Goal: Task Accomplishment & Management: Manage account settings

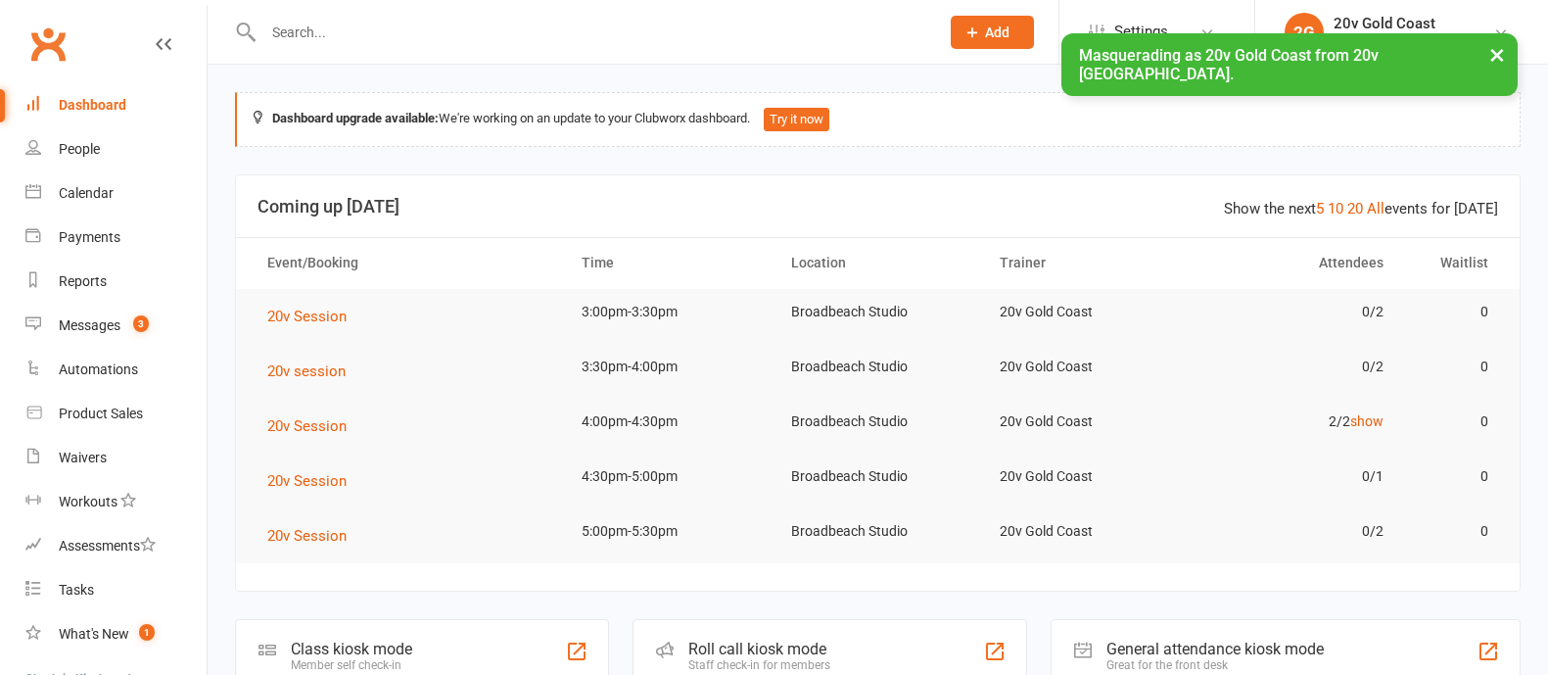
click at [1498, 60] on button "×" at bounding box center [1497, 54] width 35 height 42
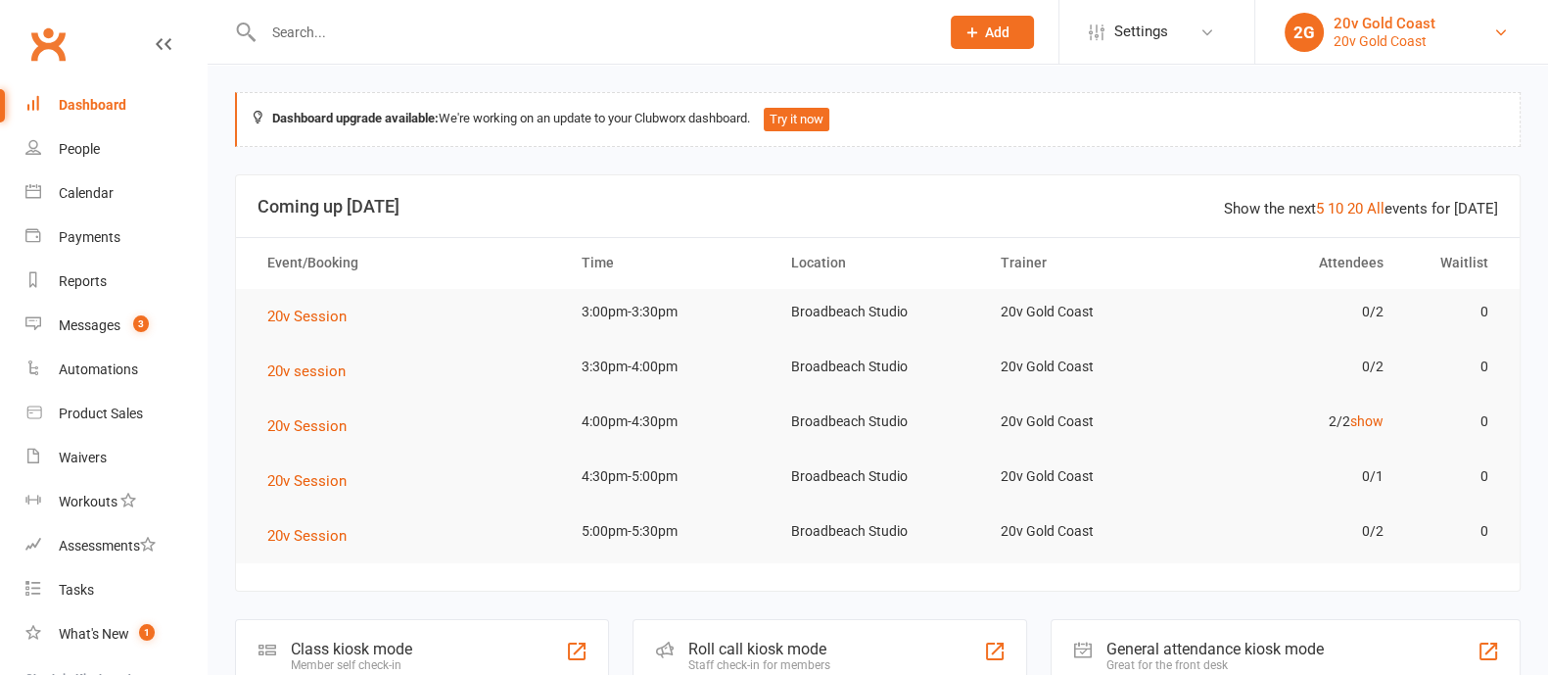
click at [1347, 40] on div "20v Gold Coast" at bounding box center [1385, 41] width 102 height 18
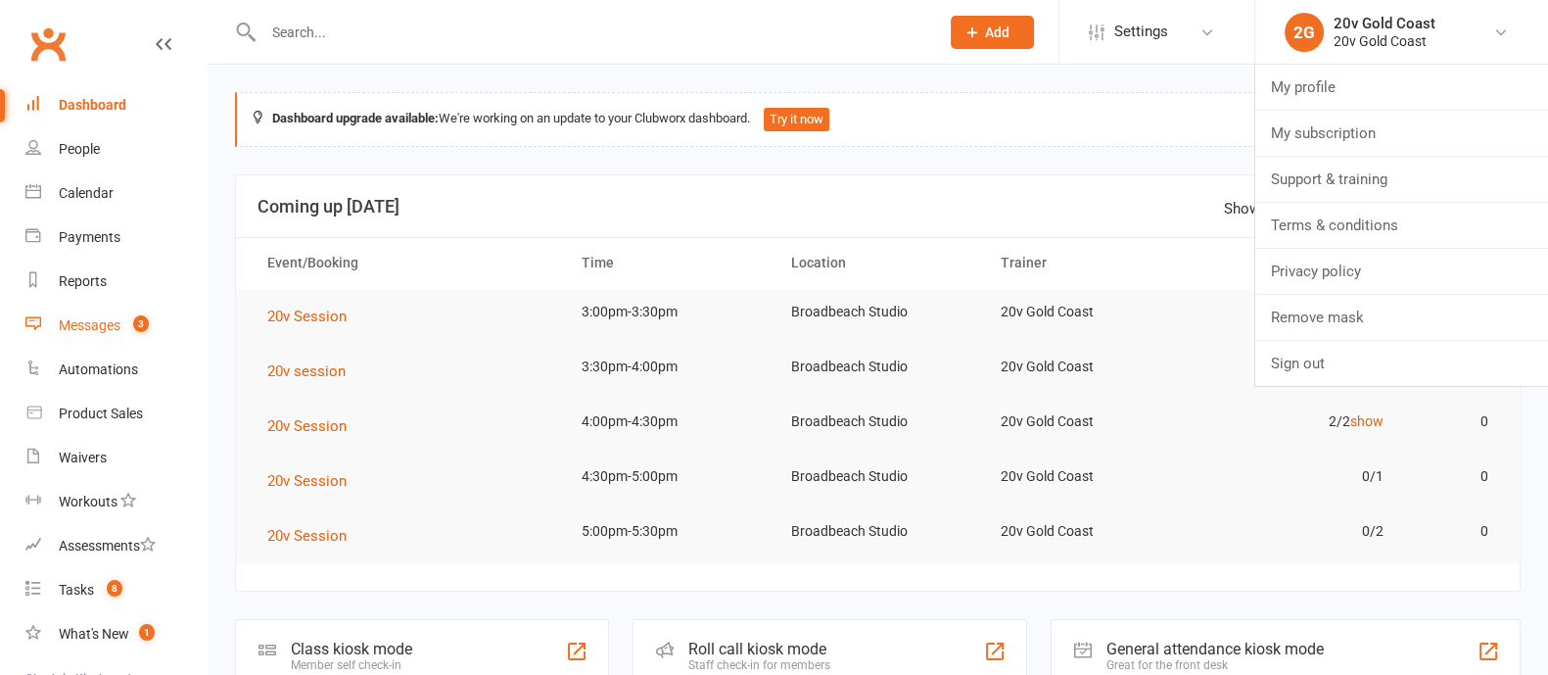
click at [78, 320] on div "Messages" at bounding box center [90, 325] width 62 height 16
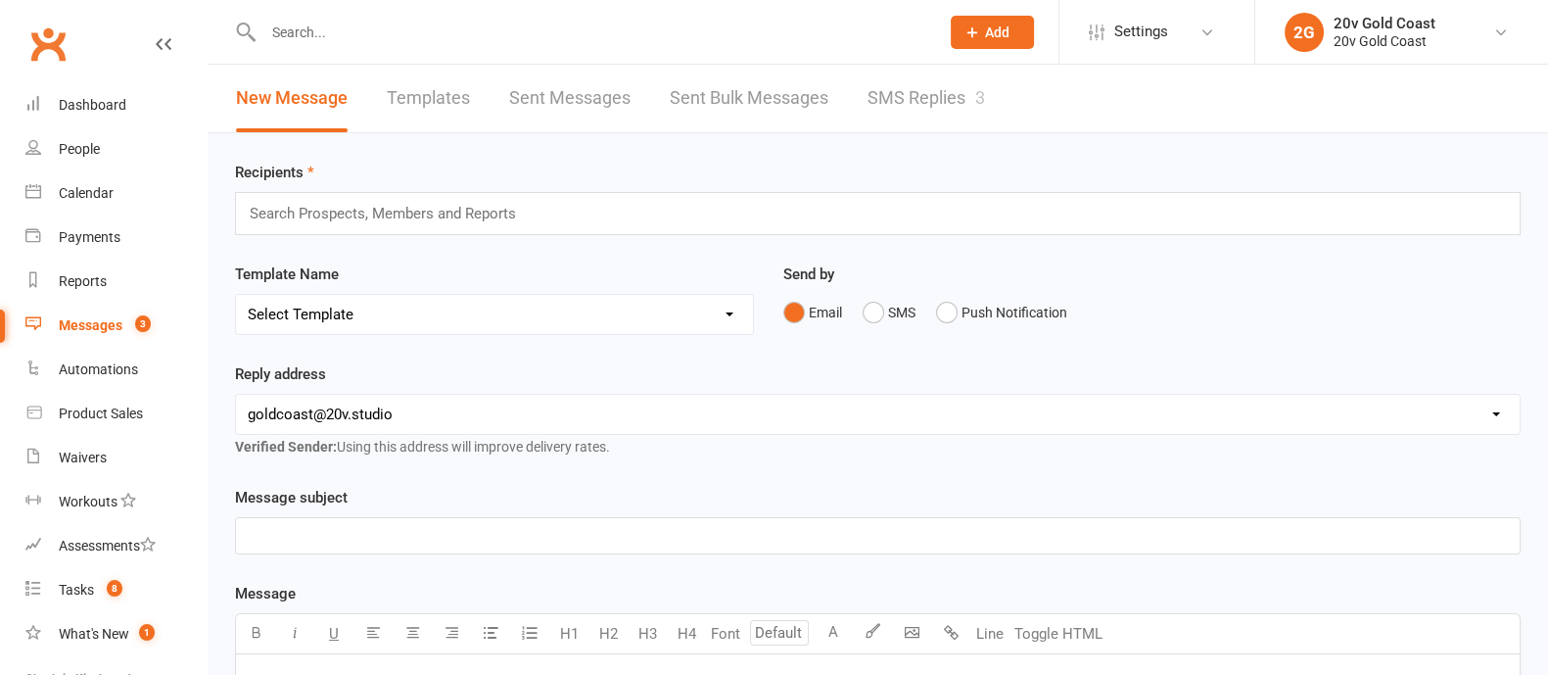
click at [599, 100] on link "Sent Messages" at bounding box center [569, 99] width 121 height 68
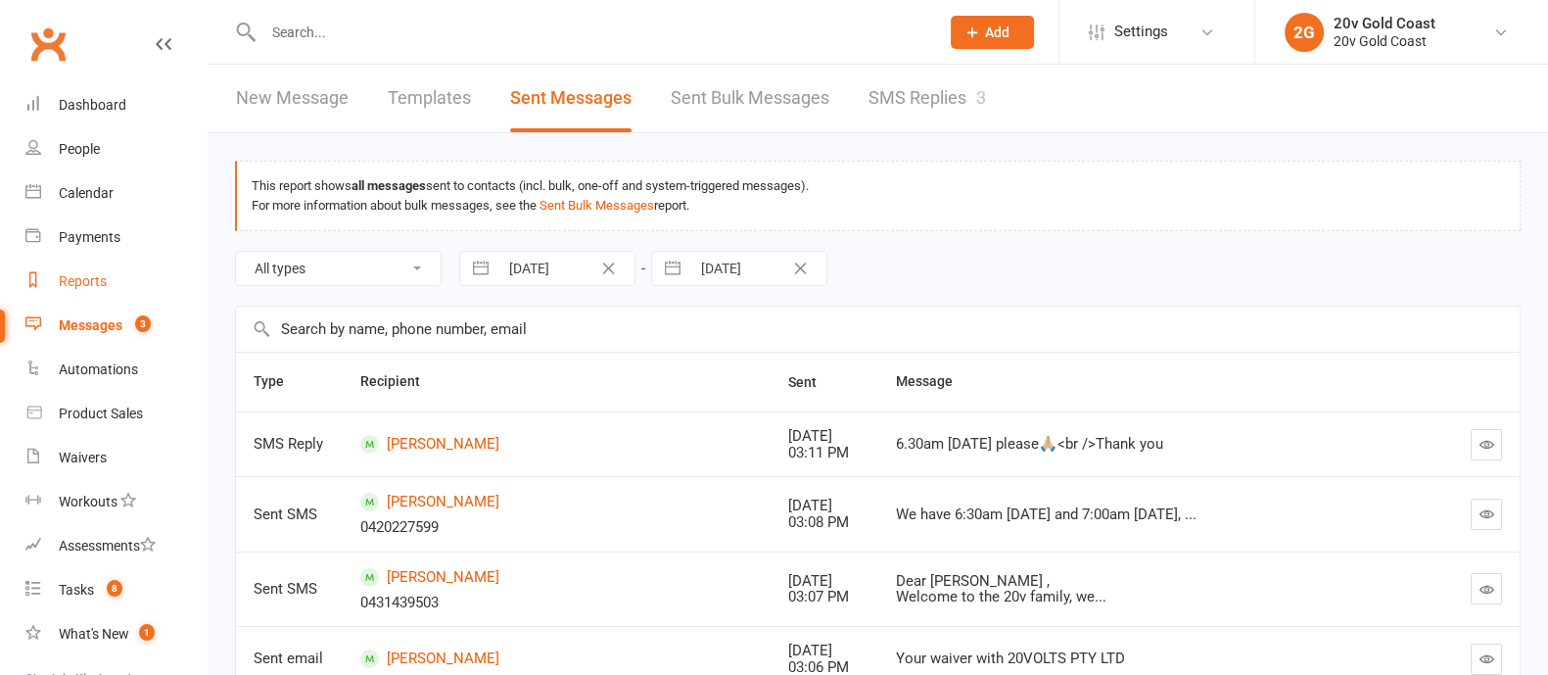
click at [80, 273] on div "Reports" at bounding box center [83, 281] width 48 height 16
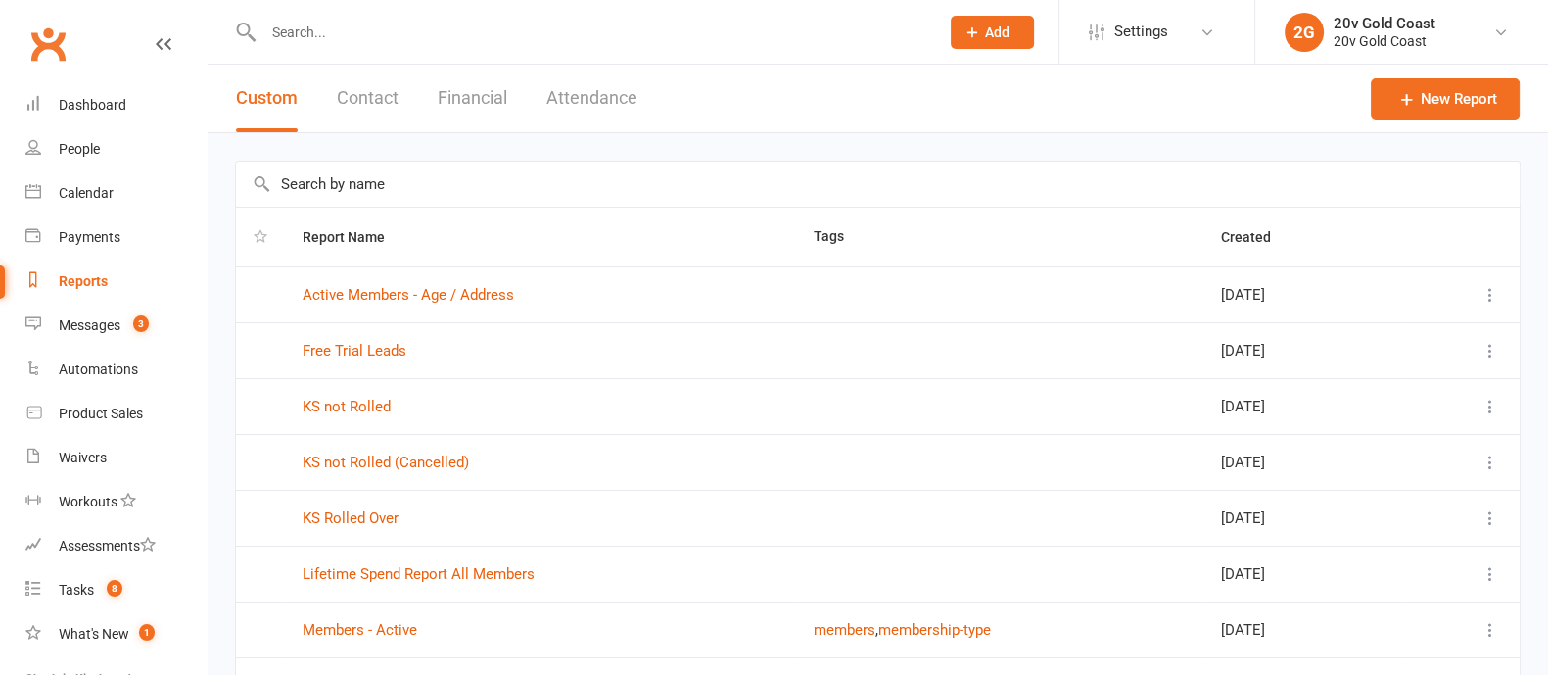
click at [378, 103] on button "Contact" at bounding box center [368, 99] width 62 height 68
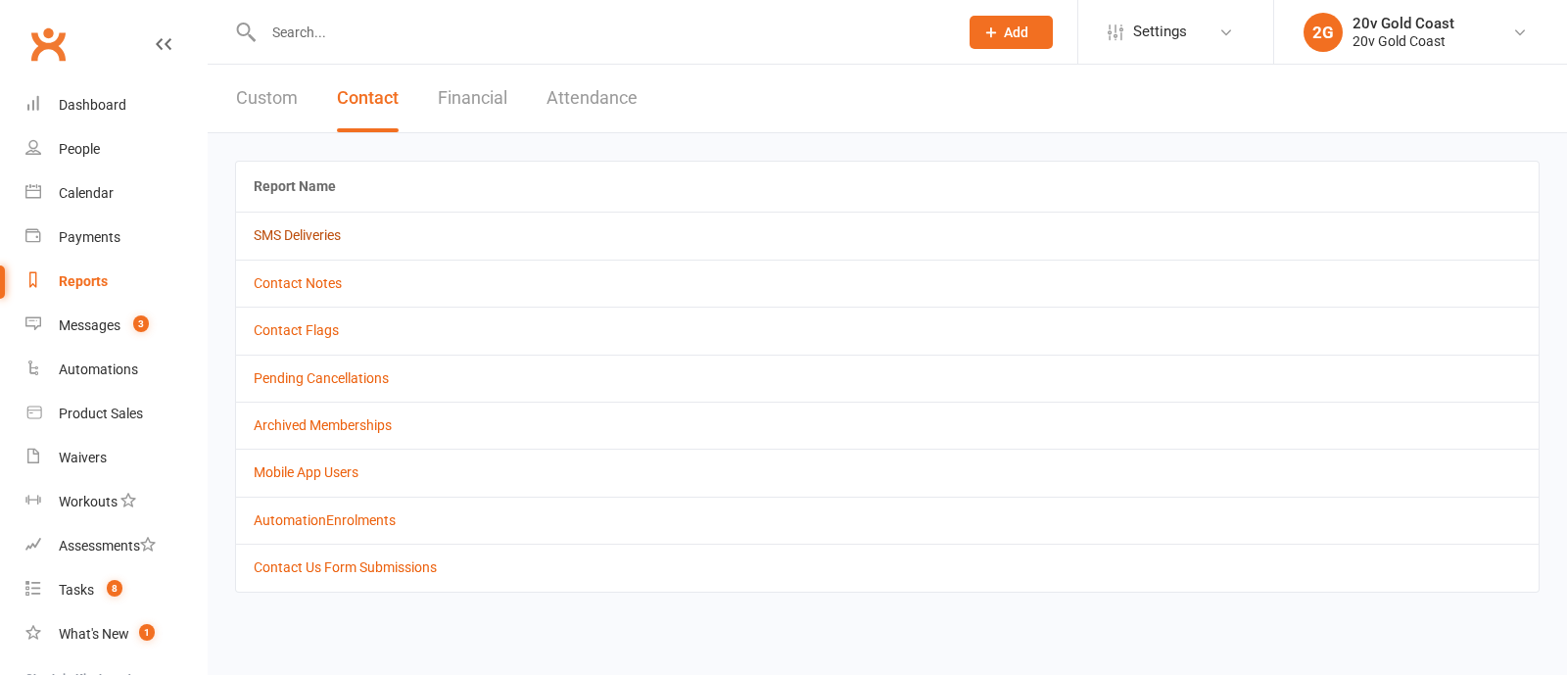
click at [294, 239] on link "SMS Deliveries" at bounding box center [297, 235] width 87 height 16
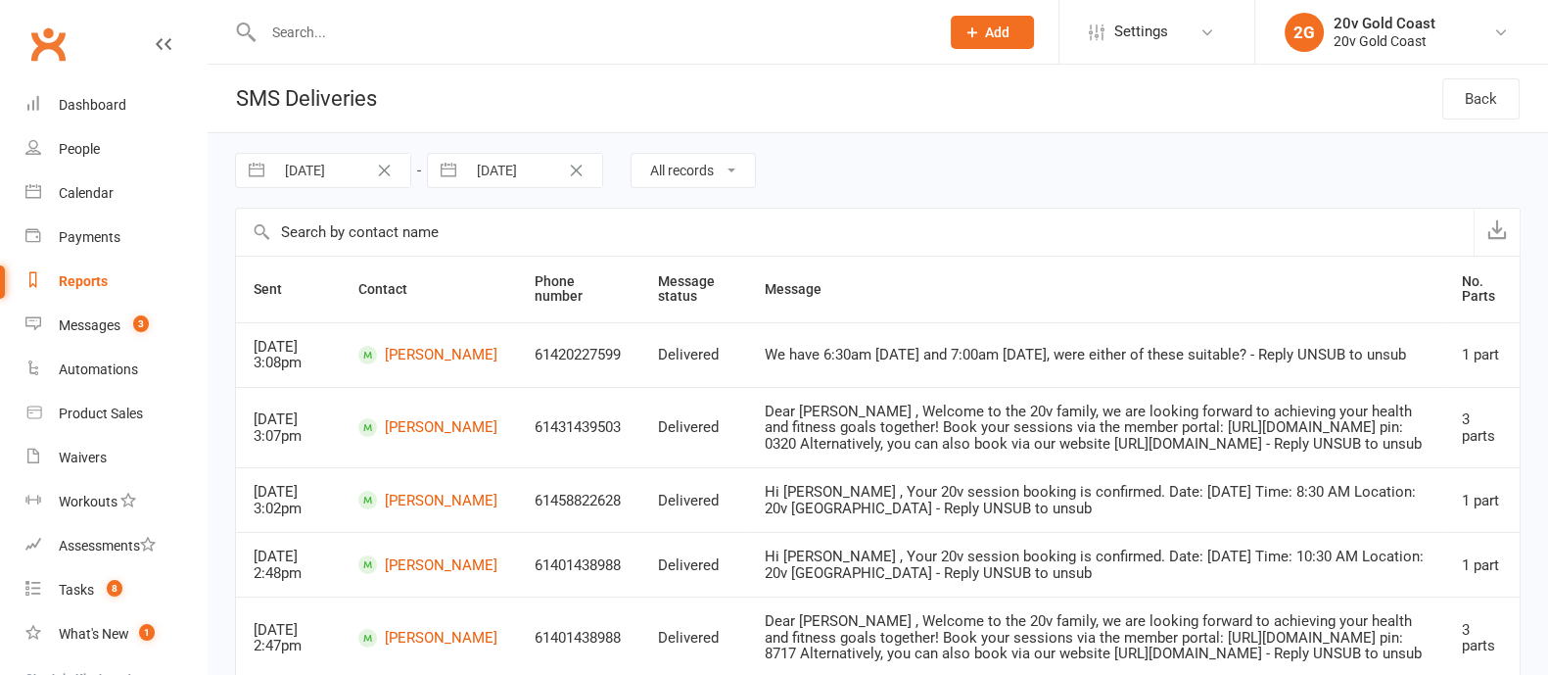
drag, startPoint x: 722, startPoint y: 185, endPoint x: 726, endPoint y: 166, distance: 20.0
click at [723, 183] on select "All records Queued Delivered Failed Undelivered Unknown" at bounding box center [693, 170] width 123 height 33
click at [727, 164] on select "All records Queued Delivered Failed Undelivered Unknown" at bounding box center [693, 170] width 123 height 33
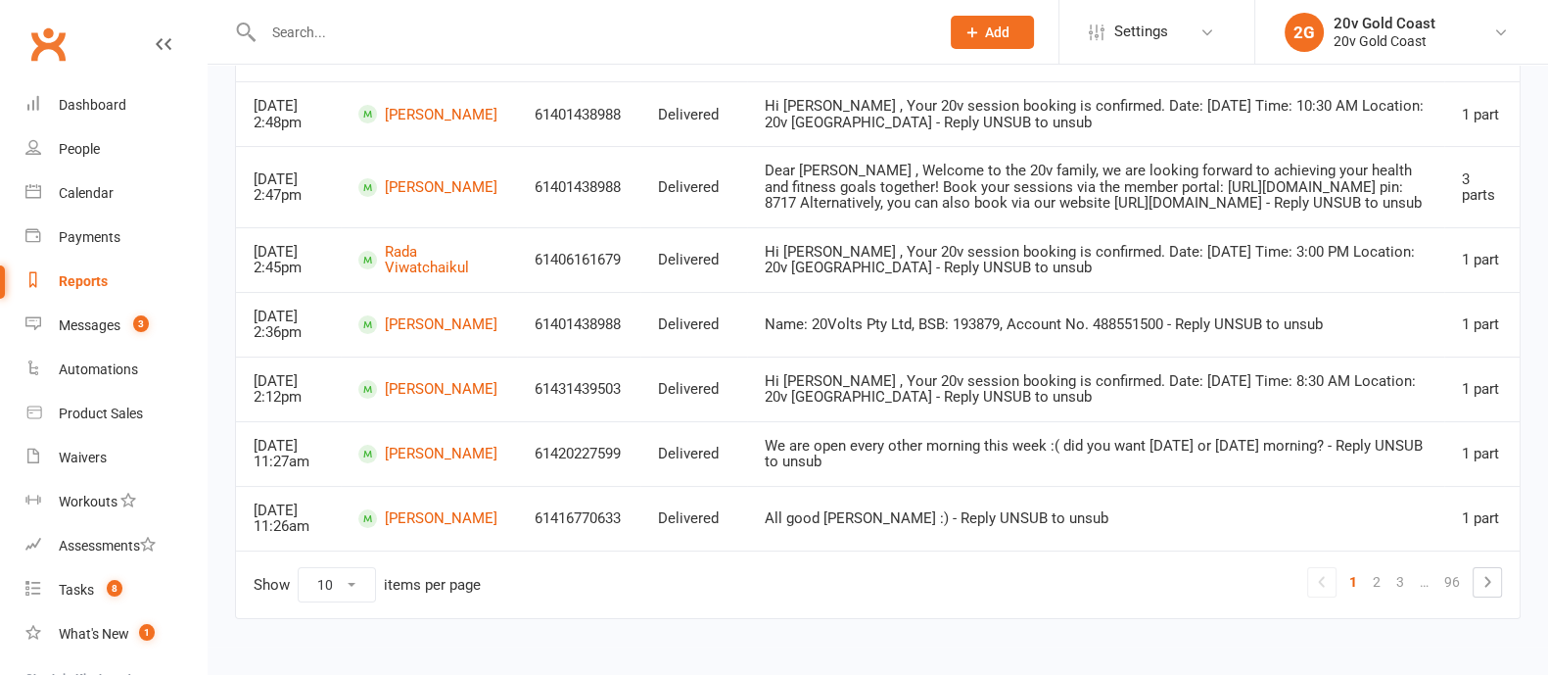
scroll to position [118, 0]
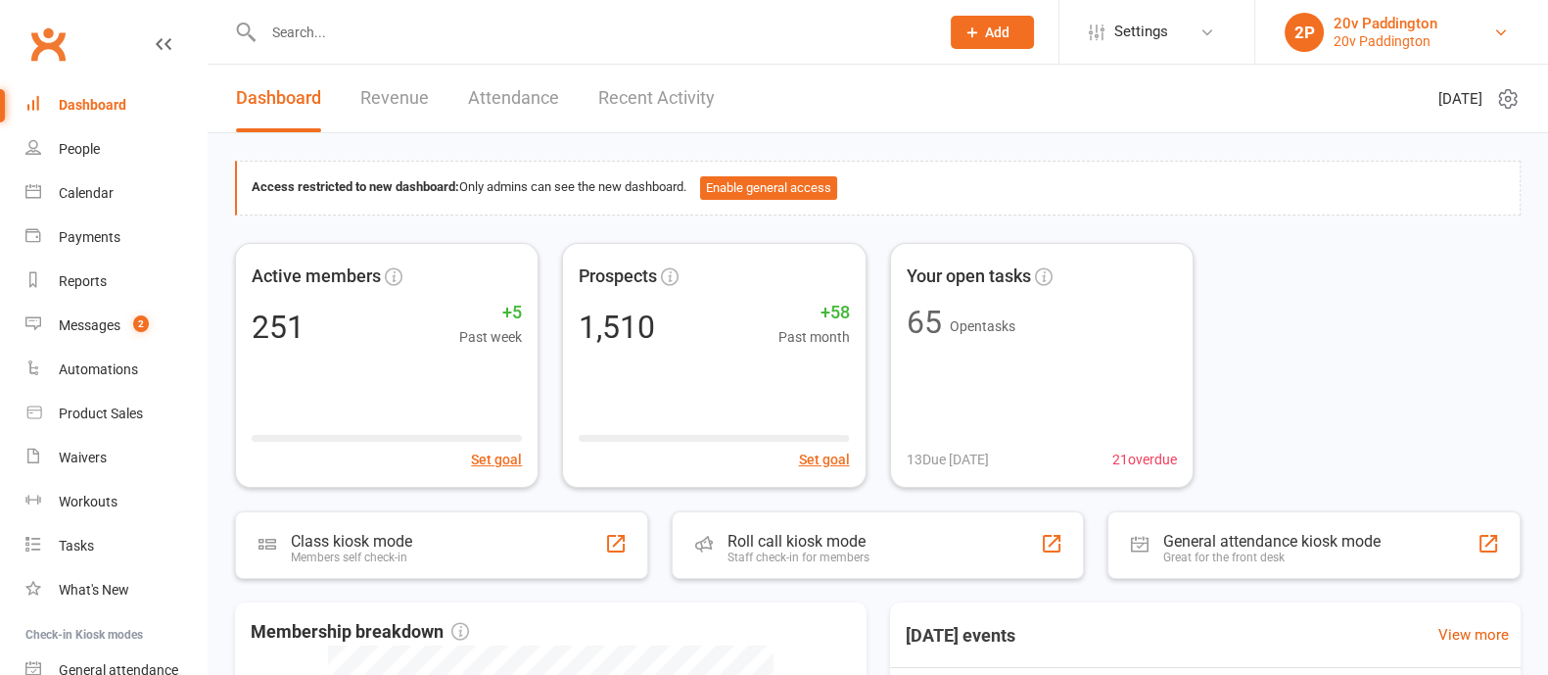
click at [1388, 46] on div "20v Paddington" at bounding box center [1386, 41] width 104 height 18
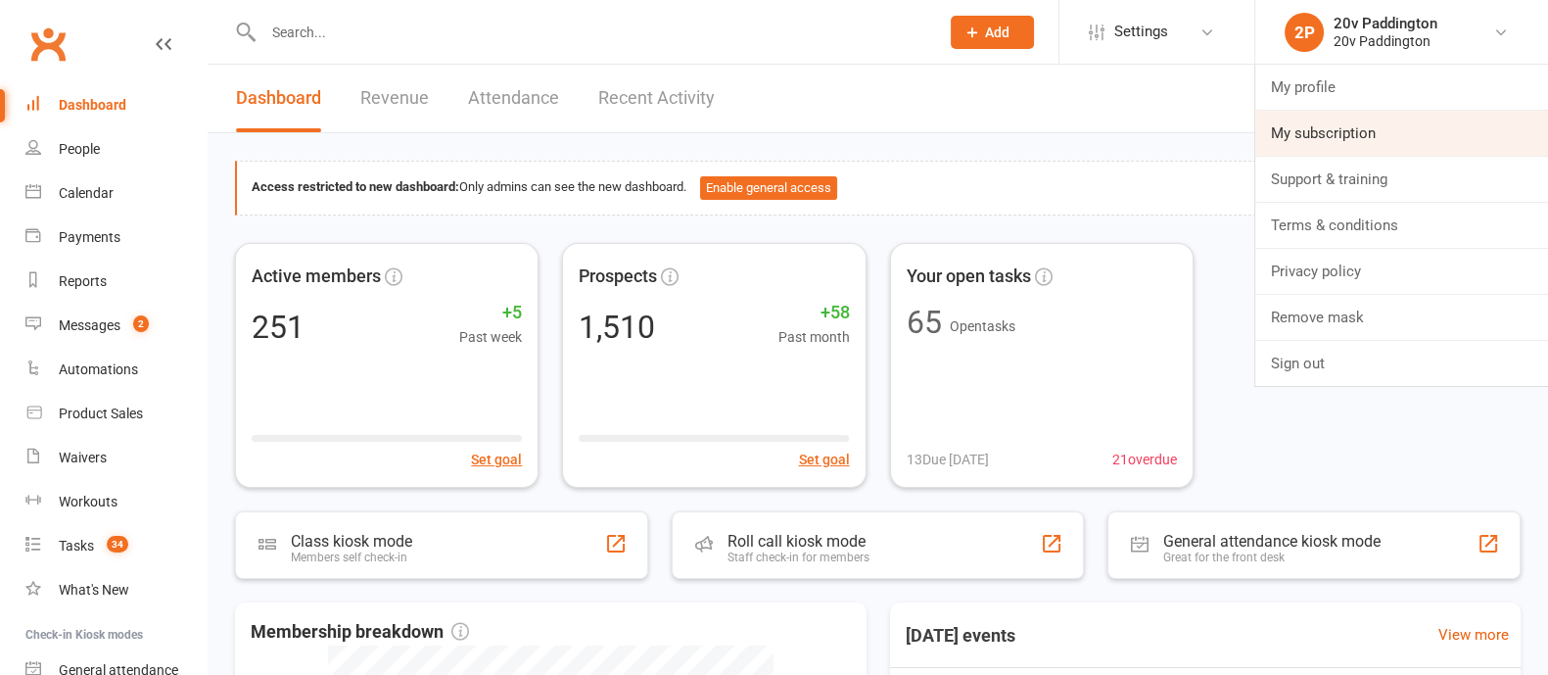
click at [1312, 142] on link "My subscription" at bounding box center [1401, 133] width 293 height 45
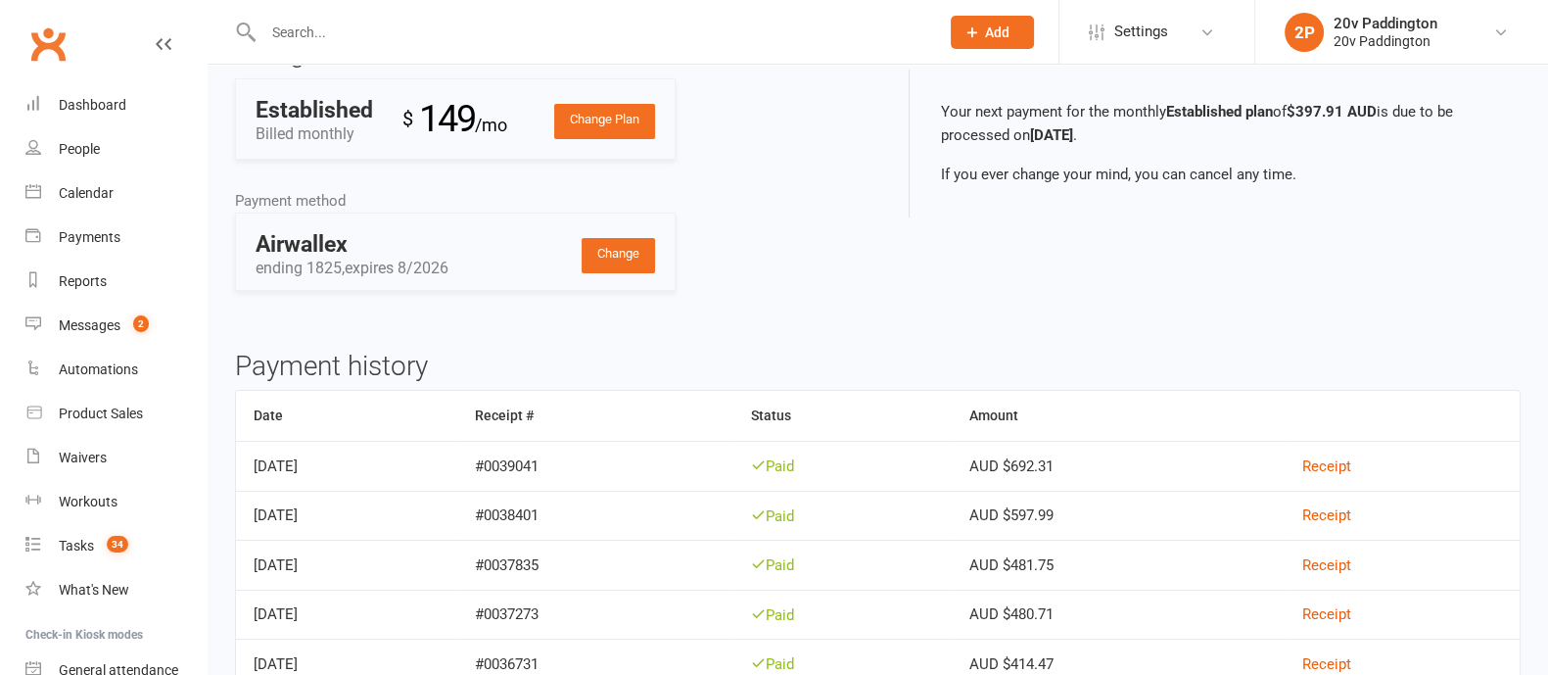
scroll to position [244, 0]
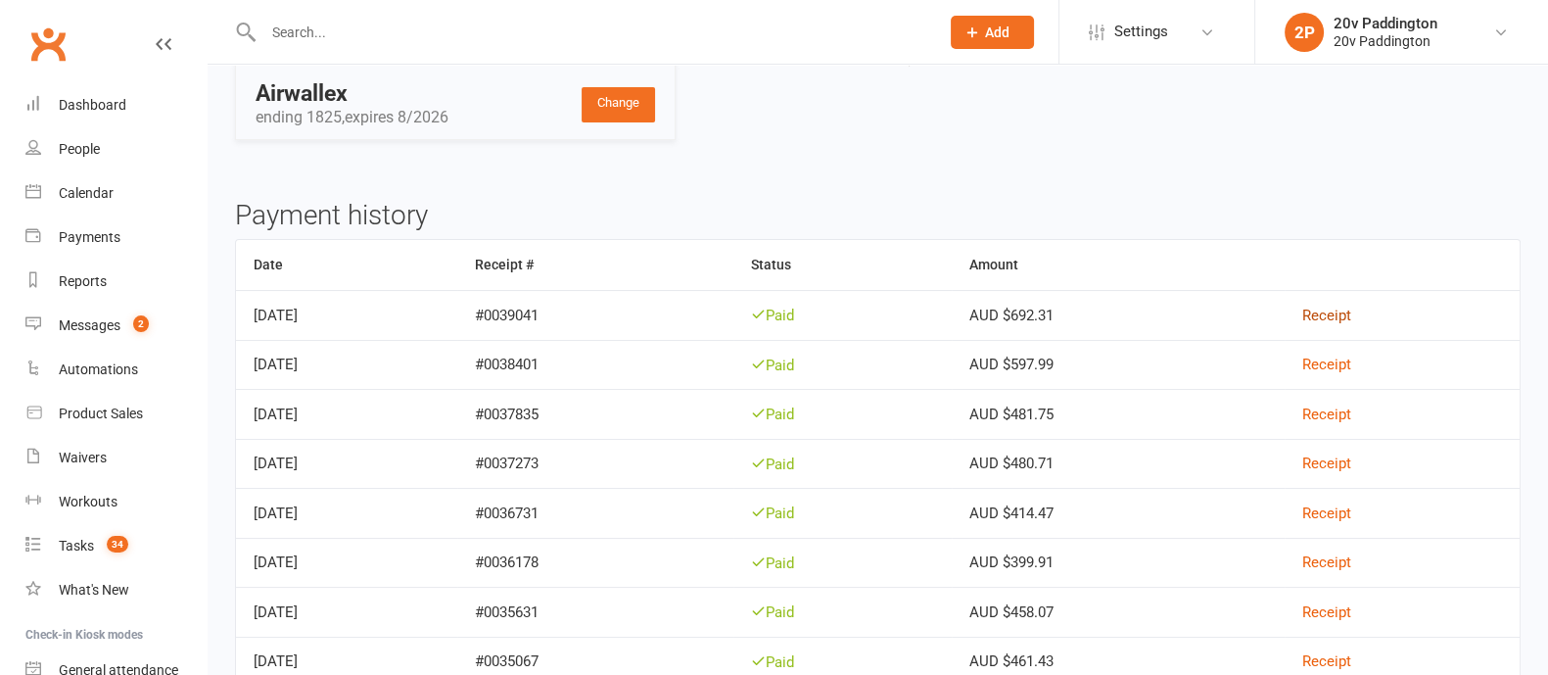
click at [1351, 312] on link "Receipt" at bounding box center [1326, 316] width 49 height 18
